Goal: Information Seeking & Learning: Learn about a topic

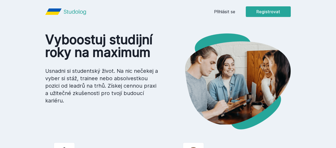
scroll to position [7, 0]
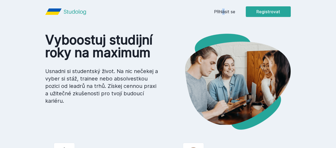
drag, startPoint x: 257, startPoint y: 16, endPoint x: 258, endPoint y: 11, distance: 4.3
click at [258, 11] on div "Přihlásit se Registrovat" at bounding box center [252, 11] width 77 height 11
click at [235, 11] on link "Přihlásit se" at bounding box center [224, 11] width 21 height 6
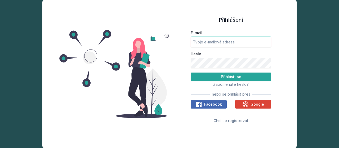
click at [237, 38] on input "E-mail" at bounding box center [231, 42] width 80 height 11
type input "[PERSON_NAME][EMAIL_ADDRESS][DOMAIN_NAME]"
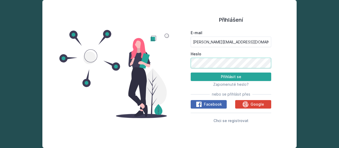
click at [191, 73] on button "Přihlásit se" at bounding box center [231, 77] width 80 height 8
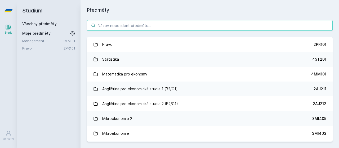
click at [201, 27] on input "search" at bounding box center [210, 25] width 246 height 11
click at [133, 26] on input "search" at bounding box center [210, 25] width 246 height 11
paste input "Bakalářské minimum ze zdanění a daňové politiky"
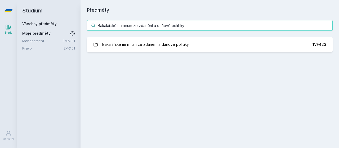
type input "Bakalářské minimum ze zdanění a daňové politiky"
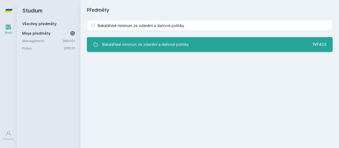
click at [154, 46] on div "Bakalářské minimum ze zdanění a daňové politiky" at bounding box center [145, 44] width 87 height 11
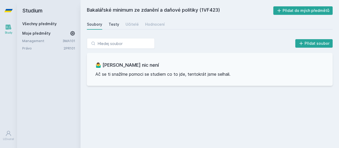
click at [111, 21] on link "Testy" at bounding box center [114, 24] width 11 height 11
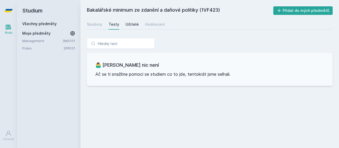
click at [127, 23] on div "Učitelé" at bounding box center [131, 24] width 13 height 5
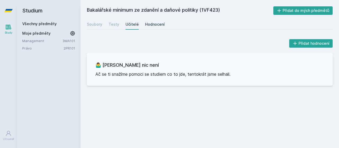
click at [154, 24] on div "Hodnocení" at bounding box center [155, 24] width 20 height 5
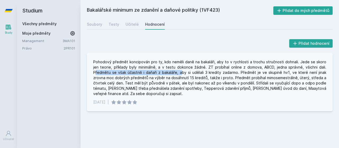
drag, startPoint x: 311, startPoint y: 68, endPoint x: 162, endPoint y: 74, distance: 148.9
click at [162, 74] on div "Pohodový předmět koncipován pro ty, kdo neměli daně na bakaláři, aby to v rychl…" at bounding box center [209, 77] width 233 height 37
click at [156, 74] on div "Pohodový předmět koncipován pro ty, kdo neměli daně na bakaláři, aby to v rychl…" at bounding box center [209, 77] width 233 height 37
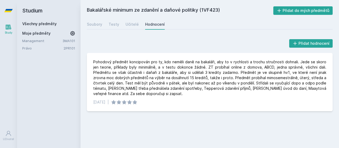
click at [50, 23] on link "Všechny předměty" at bounding box center [39, 23] width 34 height 5
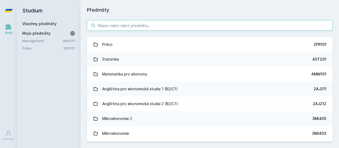
click at [135, 25] on input "search" at bounding box center [210, 25] width 246 height 11
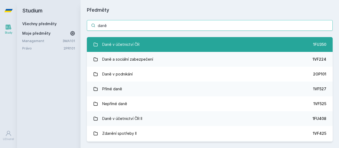
type input "daně"
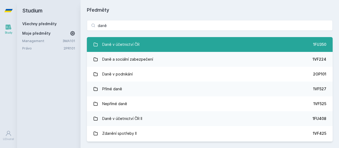
click at [131, 42] on div "Daně v účetnictví ČR" at bounding box center [120, 44] width 37 height 11
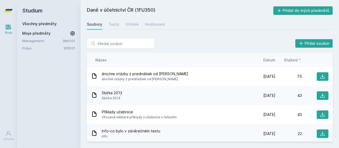
scroll to position [5, 0]
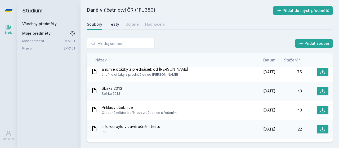
click at [116, 22] on div "Testy" at bounding box center [114, 24] width 11 height 5
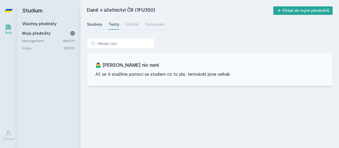
click at [95, 24] on div "Soubory" at bounding box center [94, 24] width 15 height 5
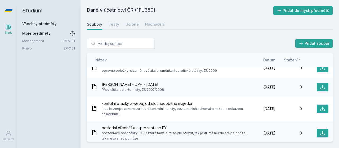
scroll to position [289, 0]
